Goal: Navigation & Orientation: Find specific page/section

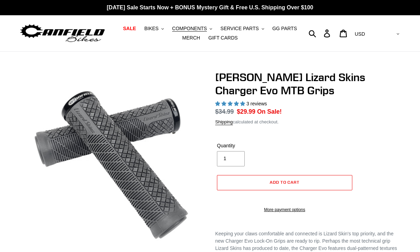
select select "highest-rating"
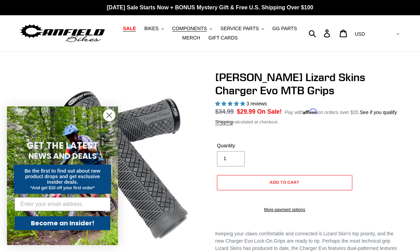
click at [136, 32] on span "SALE" at bounding box center [129, 29] width 13 height 6
click at [134, 28] on span "SALE" at bounding box center [129, 29] width 13 height 6
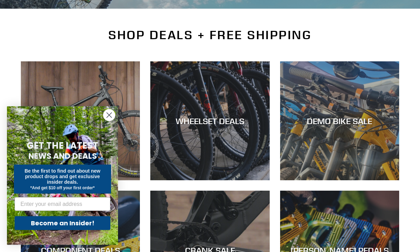
scroll to position [147, 0]
click at [109, 118] on icon "Close dialog" at bounding box center [109, 115] width 5 height 5
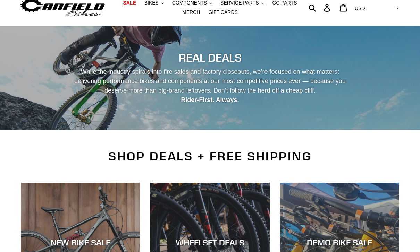
scroll to position [0, 0]
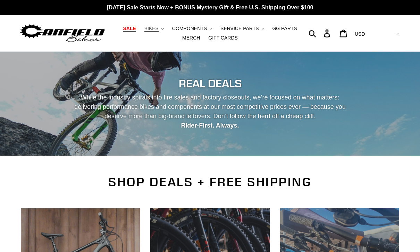
click at [164, 26] on button "BIKES .cls-1{fill:#231f20}" at bounding box center [154, 28] width 26 height 9
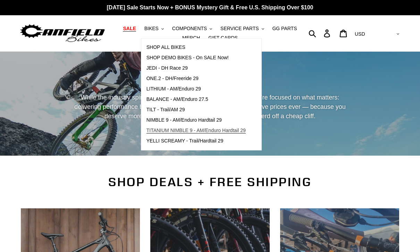
click at [188, 131] on span "TITANIUM NIMBLE 9 - AM/Enduro Hardtail 29" at bounding box center [195, 131] width 99 height 6
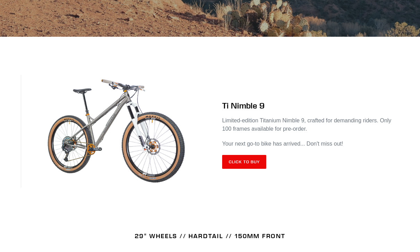
scroll to position [237, 0]
